Goal: Find specific page/section: Find specific page/section

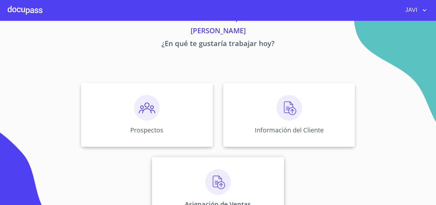
scroll to position [42, 0]
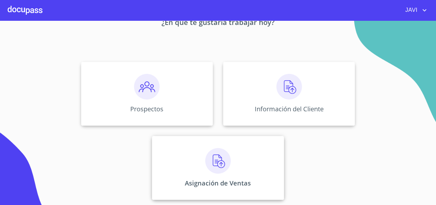
click at [212, 157] on img at bounding box center [218, 161] width 26 height 26
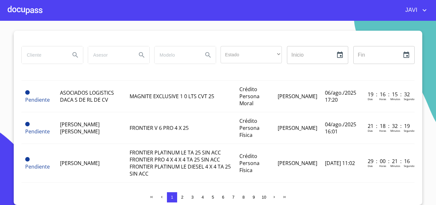
scroll to position [96, 0]
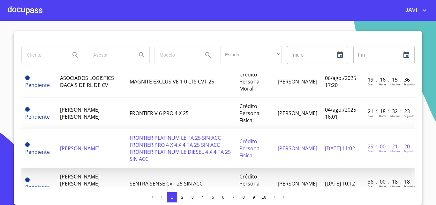
click at [154, 143] on span "FRONTIER PLATINUM LE TA 25 SIN ACC FRONTIER PRO 4 X 4 X 4 TA 25 SIN ACC FRONTIE…" at bounding box center [180, 148] width 101 height 28
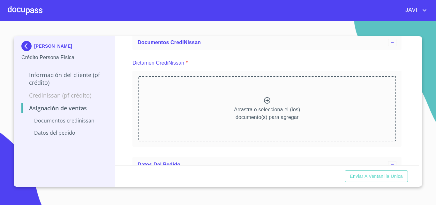
scroll to position [33, 0]
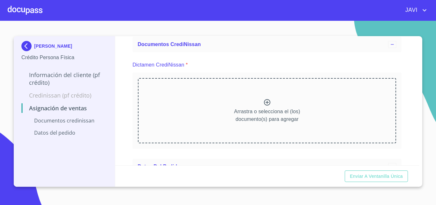
click at [21, 10] on div at bounding box center [25, 10] width 35 height 20
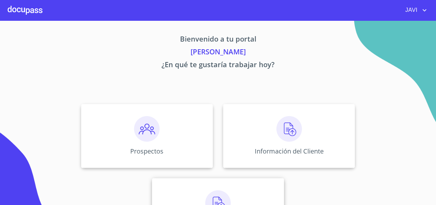
click at [215, 195] on img at bounding box center [218, 203] width 26 height 26
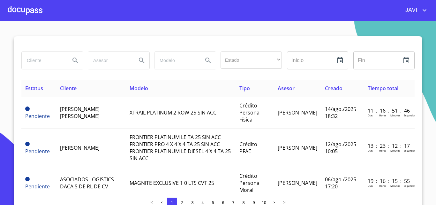
click at [19, 11] on div at bounding box center [25, 10] width 35 height 20
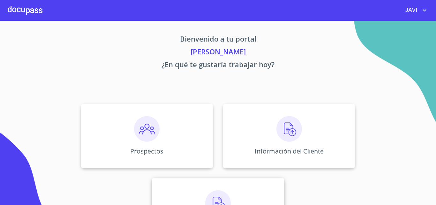
click at [214, 197] on img at bounding box center [218, 203] width 26 height 26
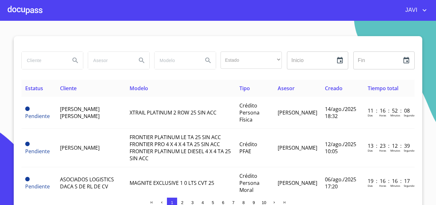
click at [27, 9] on div at bounding box center [25, 10] width 35 height 20
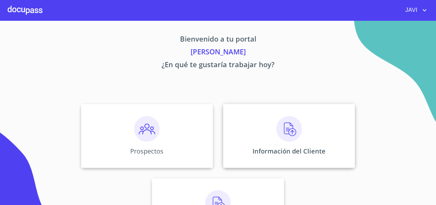
click at [291, 130] on img at bounding box center [290, 129] width 26 height 26
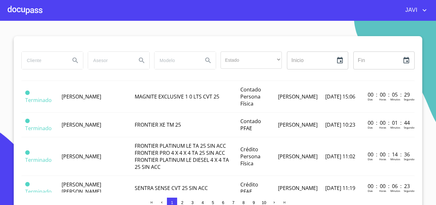
scroll to position [224, 0]
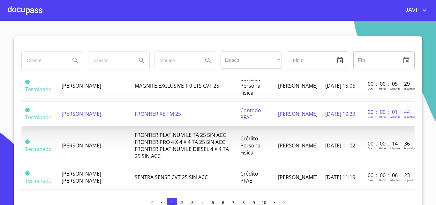
click at [176, 117] on span "FRONTIER XE TM 25" at bounding box center [158, 113] width 46 height 7
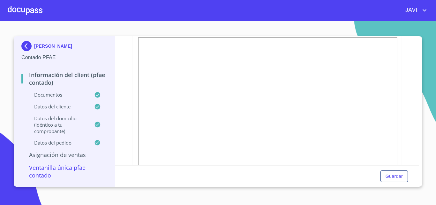
scroll to position [128, 0]
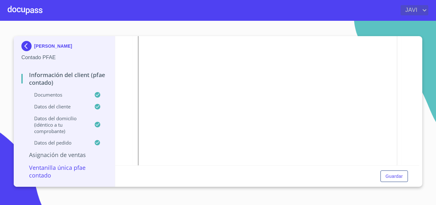
click at [424, 10] on icon "account of current user" at bounding box center [425, 10] width 4 height 2
click at [420, 13] on li "Salir" at bounding box center [418, 14] width 21 height 12
